Goal: Information Seeking & Learning: Learn about a topic

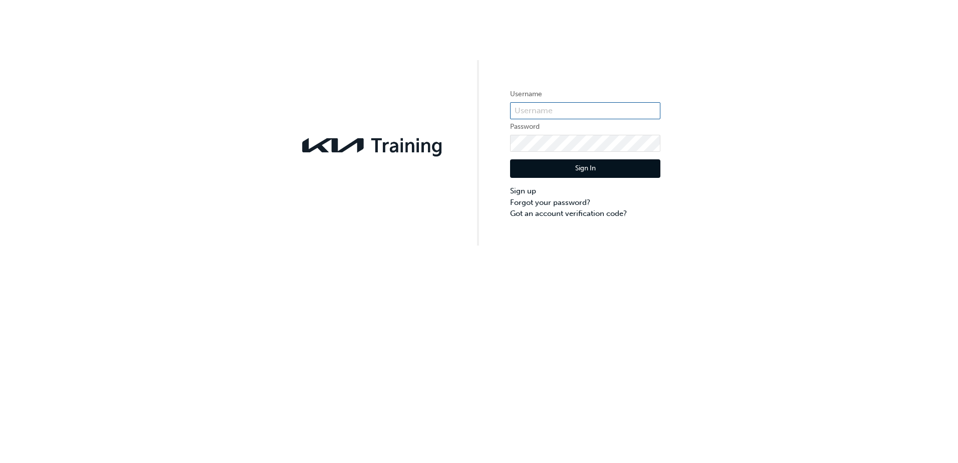
type input "KAU82145D1"
click at [588, 163] on button "Sign In" at bounding box center [585, 168] width 150 height 19
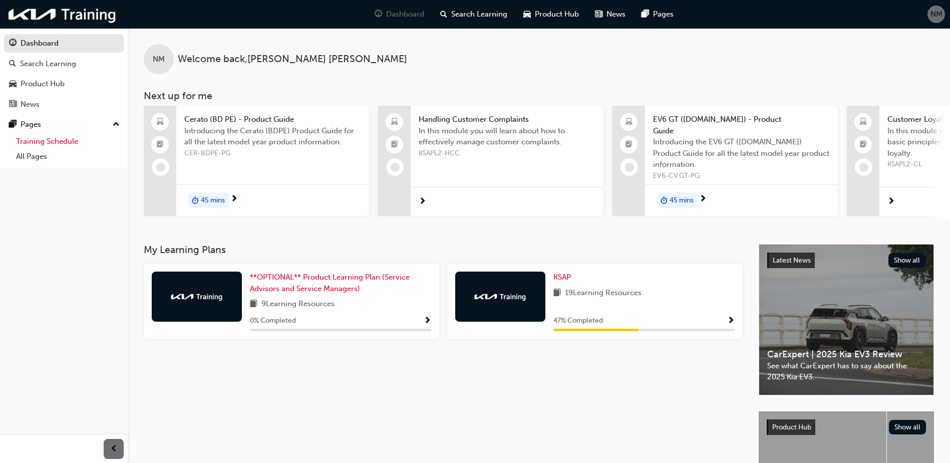
click at [29, 146] on link "Training Schedule" at bounding box center [68, 142] width 112 height 16
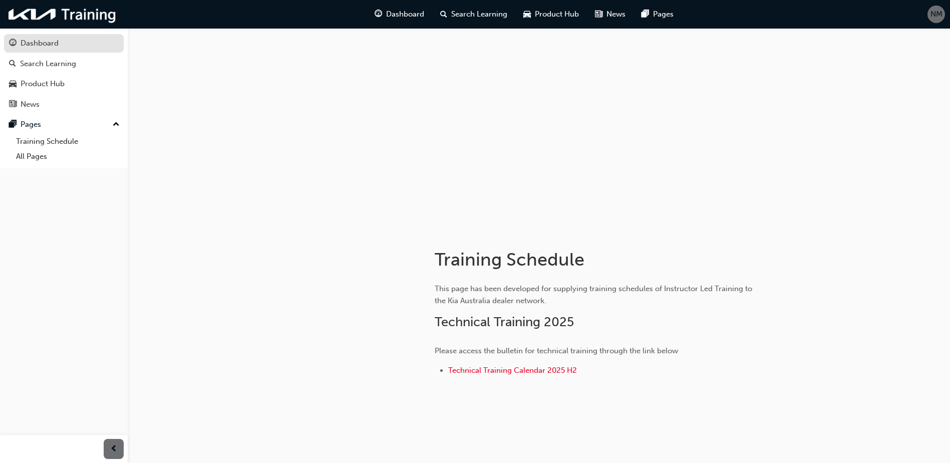
click at [34, 51] on link "Dashboard" at bounding box center [64, 43] width 120 height 19
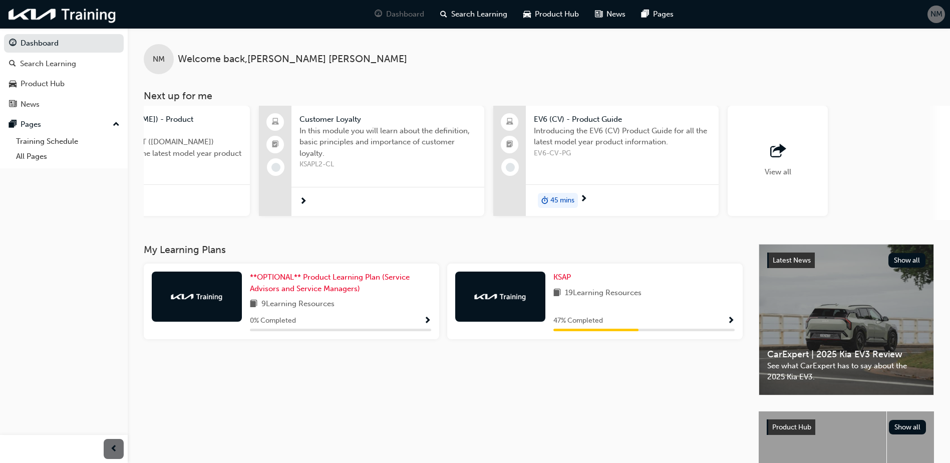
scroll to position [0, 599]
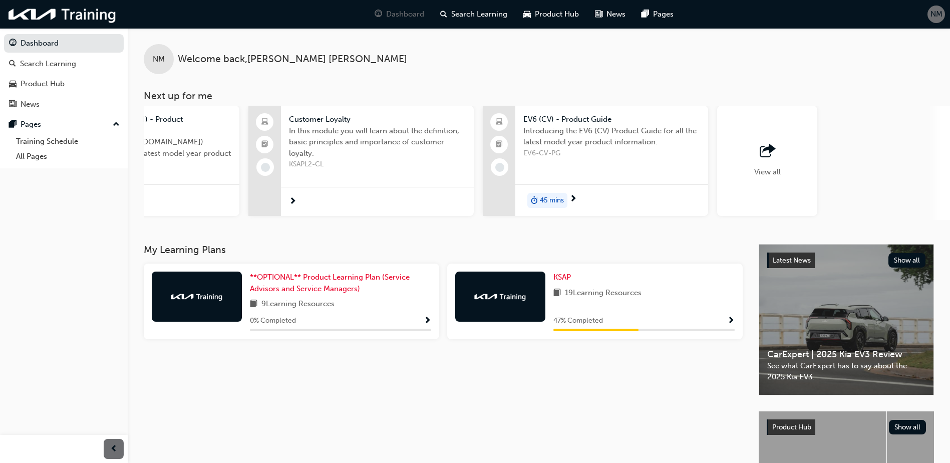
click at [773, 152] on span "outbound-icon" at bounding box center [767, 151] width 15 height 14
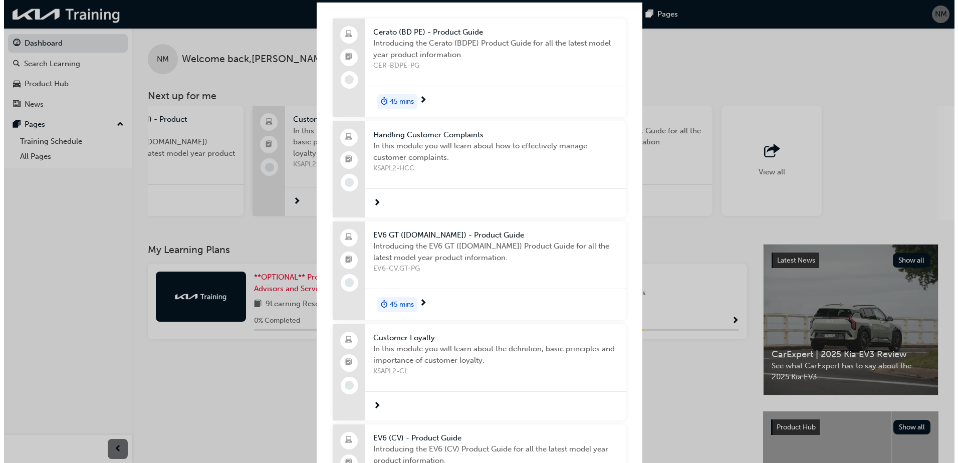
scroll to position [0, 0]
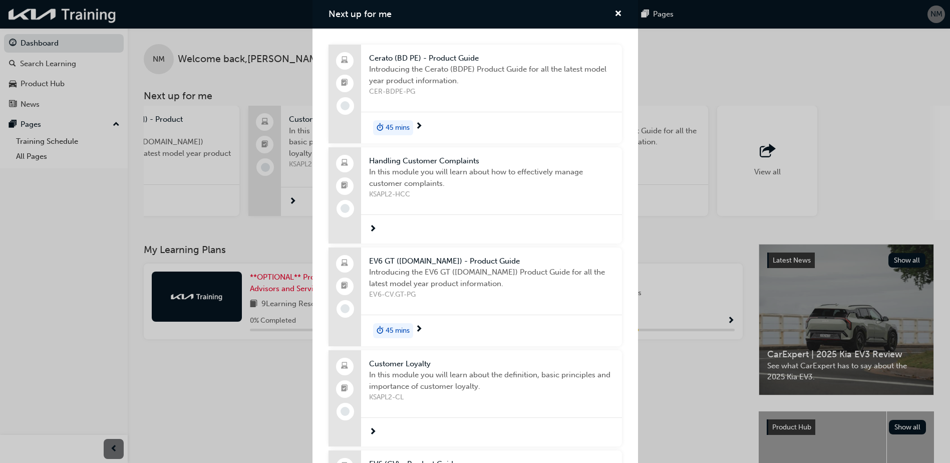
click at [417, 72] on span "Introducing the Cerato (BDPE) Product Guide for all the latest model year produ…" at bounding box center [491, 75] width 245 height 23
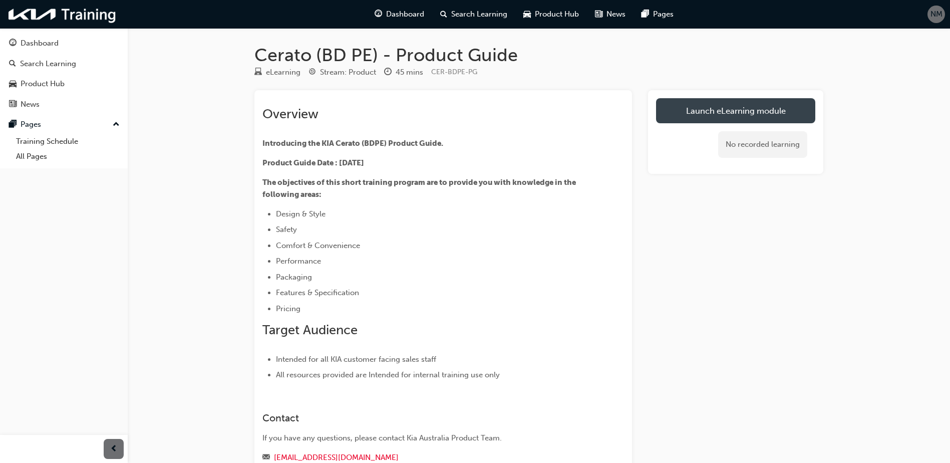
click at [762, 115] on link "Launch eLearning module" at bounding box center [735, 110] width 159 height 25
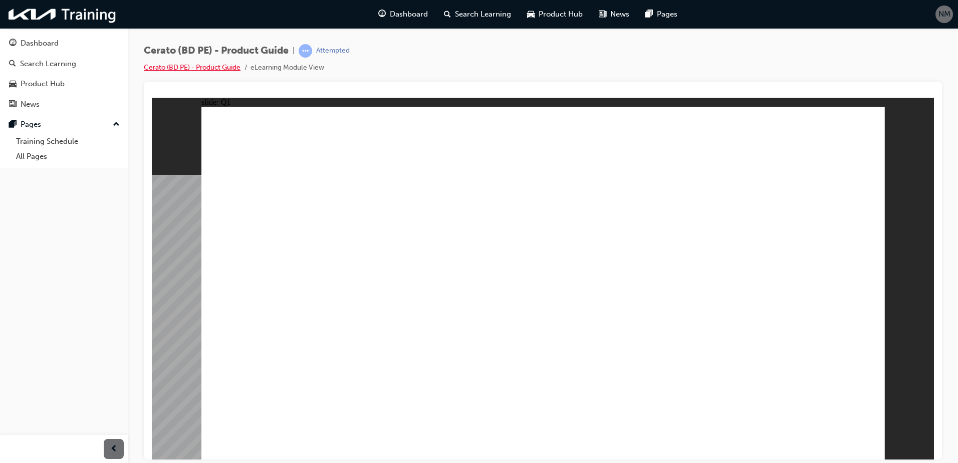
click at [220, 70] on link "Cerato (BD PE) - Product Guide" at bounding box center [192, 67] width 97 height 9
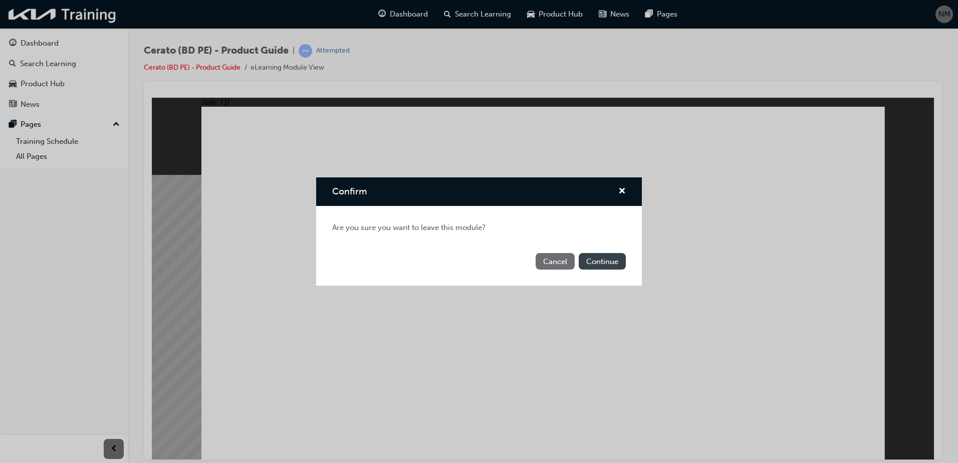
click at [610, 263] on button "Continue" at bounding box center [602, 261] width 47 height 17
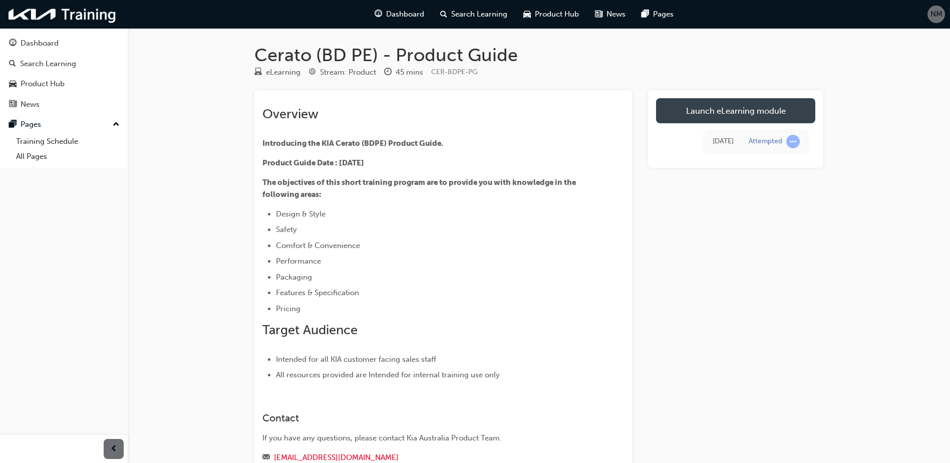
click at [764, 105] on link "Launch eLearning module" at bounding box center [735, 110] width 159 height 25
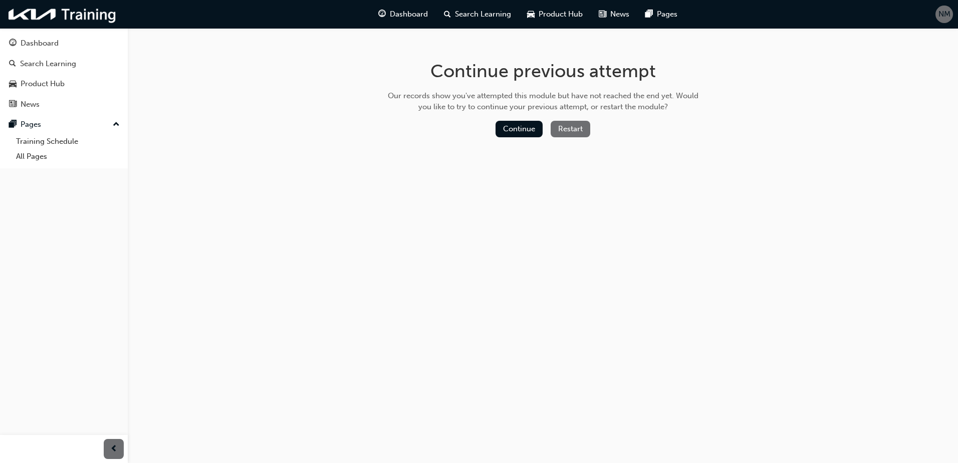
click at [567, 127] on button "Restart" at bounding box center [570, 129] width 40 height 17
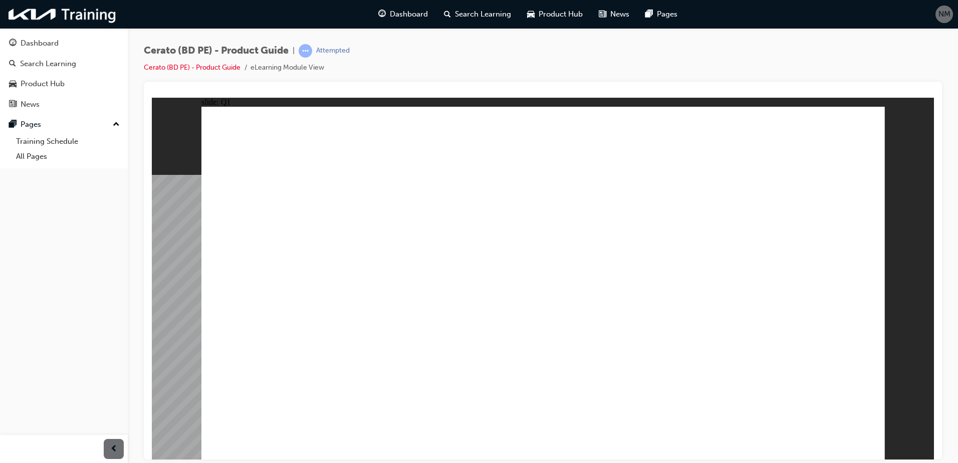
radio input "true"
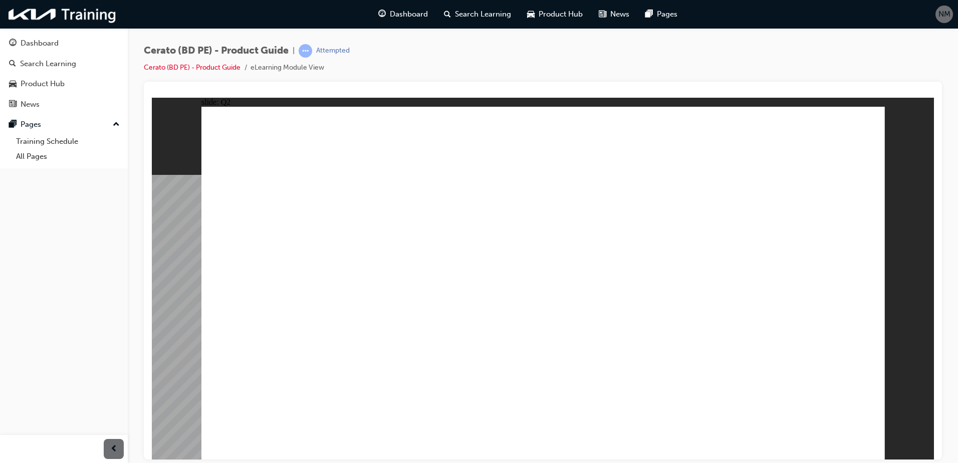
radio input "true"
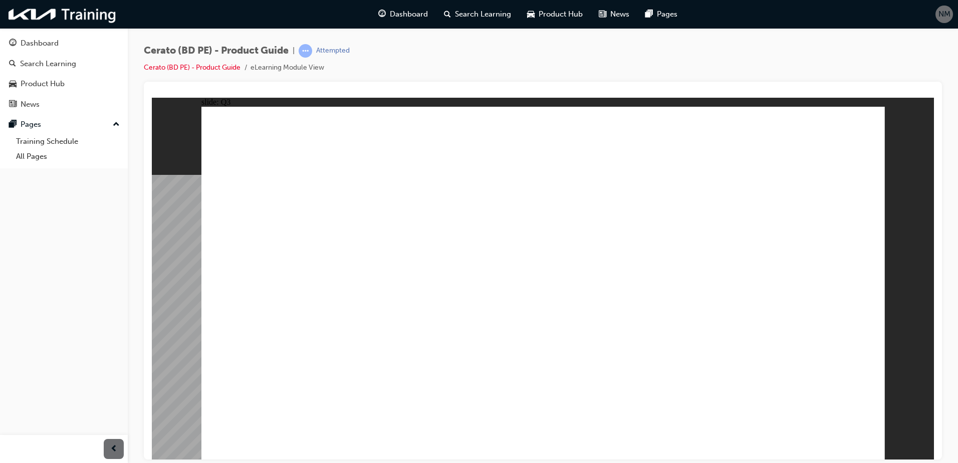
radio input "true"
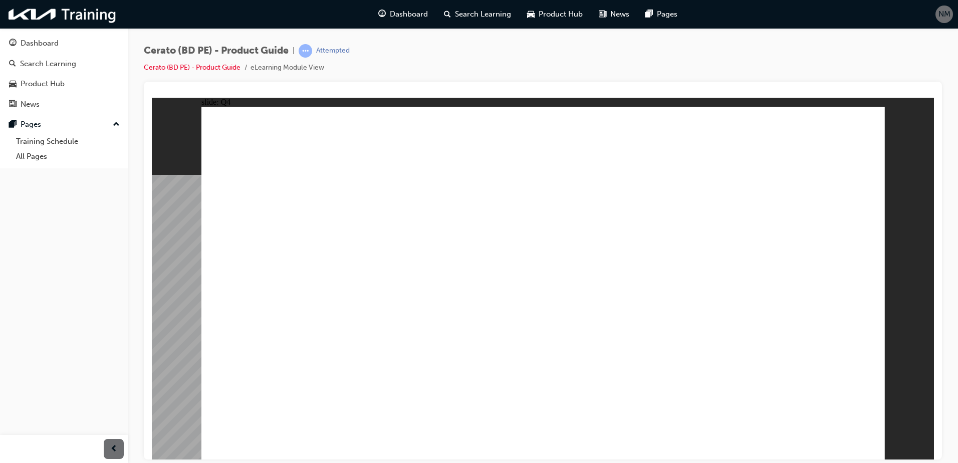
radio input "true"
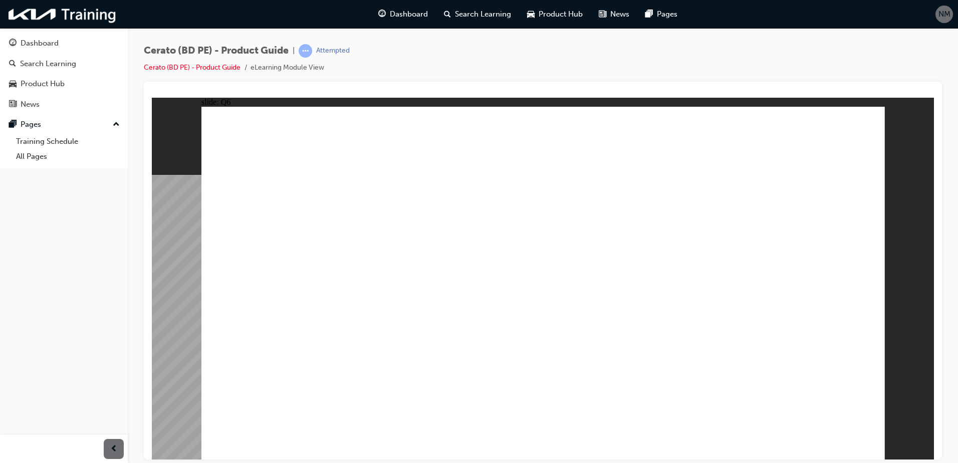
radio input "true"
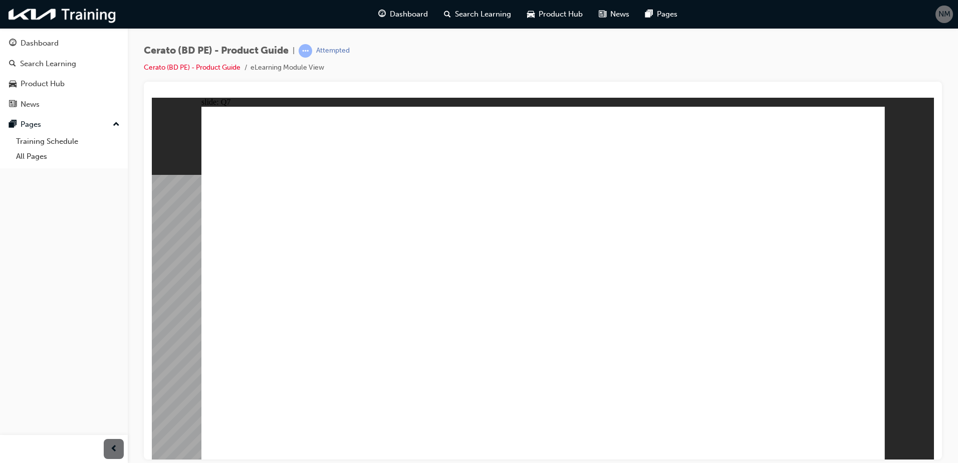
radio input "true"
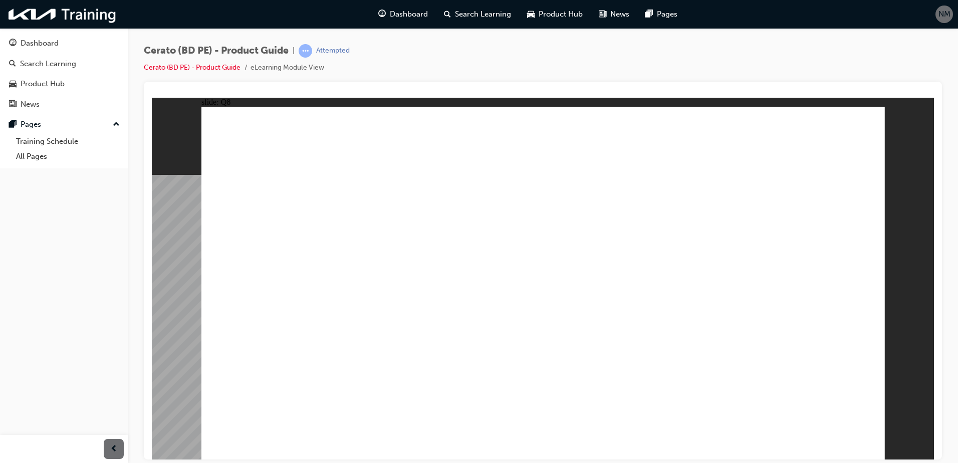
radio input "true"
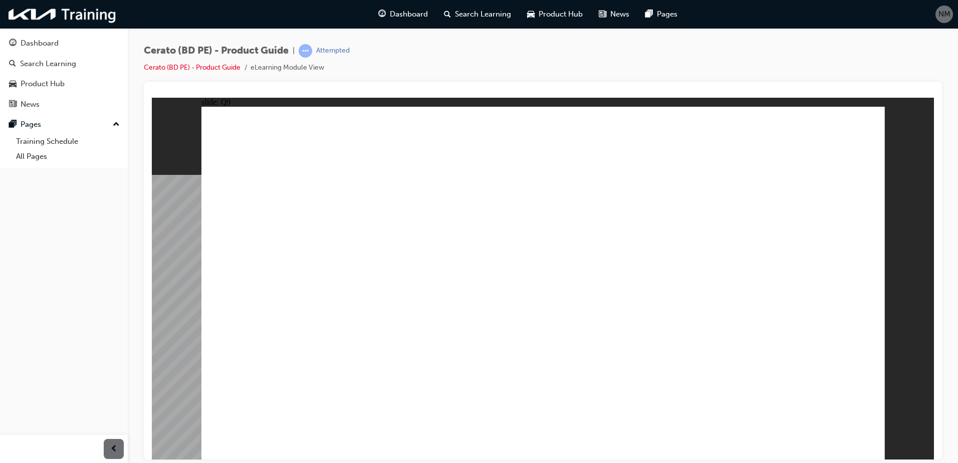
radio input "true"
